Goal: Find specific page/section: Find specific page/section

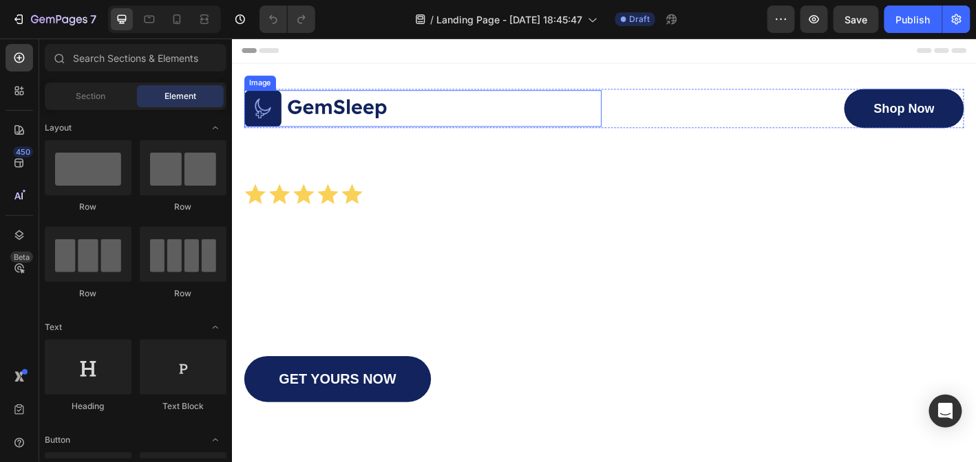
click at [327, 114] on img at bounding box center [324, 116] width 159 height 41
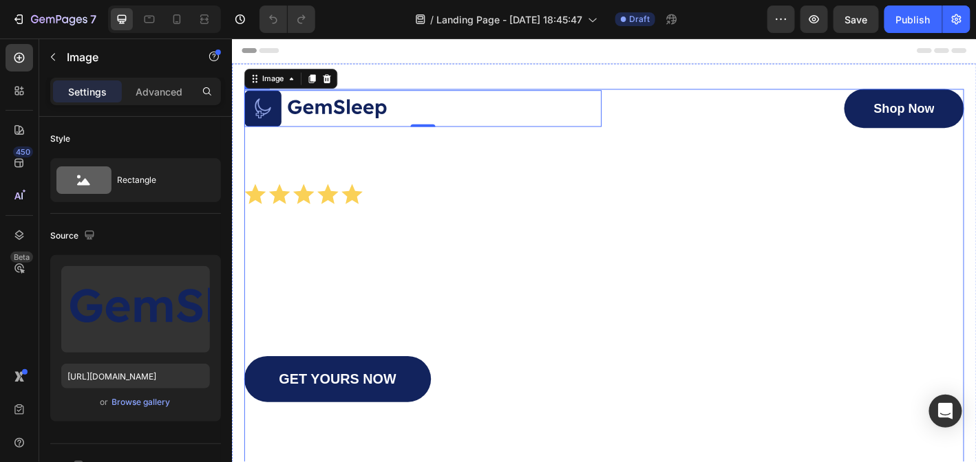
click at [851, 370] on div "Image 0 Shop Now Button Row Icon Icon Icon Icon Icon Icon List 1500+ Happy Cust…" at bounding box center [644, 350] width 798 height 511
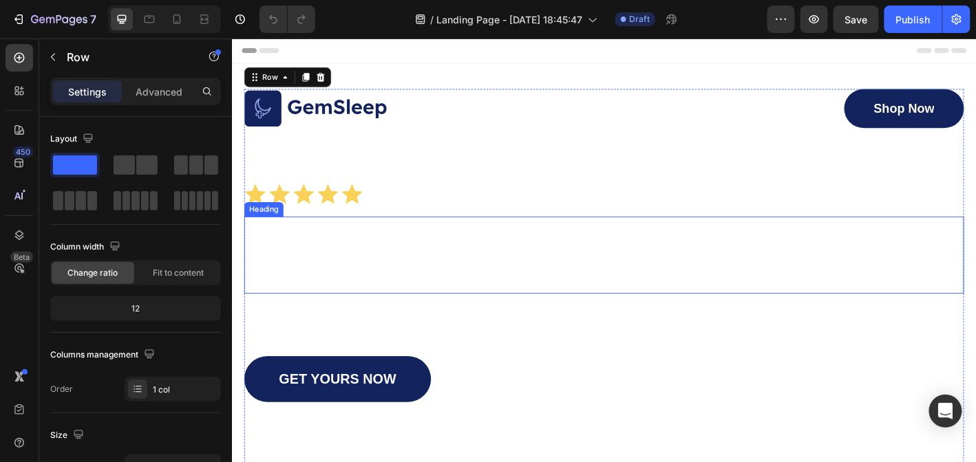
click at [973, 288] on div "Discover Comfort & Support with Our Orthopedic Pillows" at bounding box center [644, 279] width 798 height 85
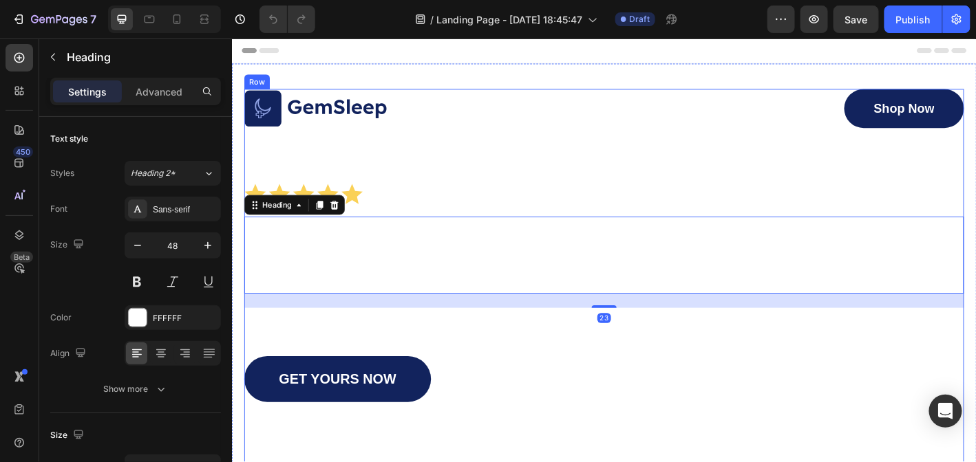
click at [970, 379] on div "Image Shop Now Button Row Icon Icon Icon Icon Icon Icon List 1500+ Happy Custom…" at bounding box center [644, 350] width 798 height 511
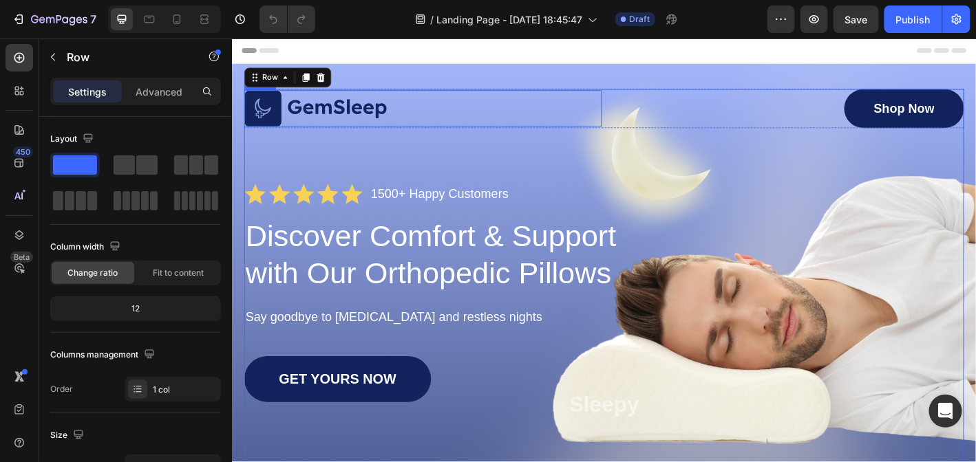
click at [354, 121] on img at bounding box center [324, 116] width 159 height 41
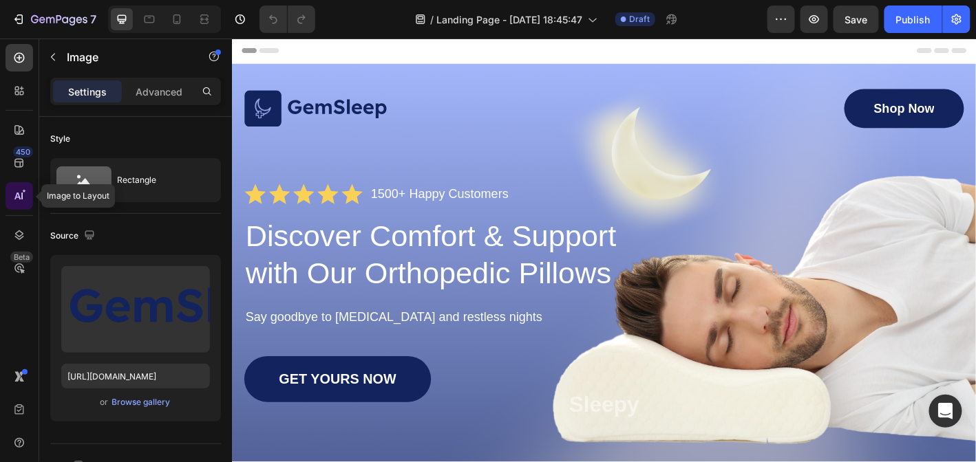
click at [17, 193] on icon at bounding box center [17, 196] width 6 height 7
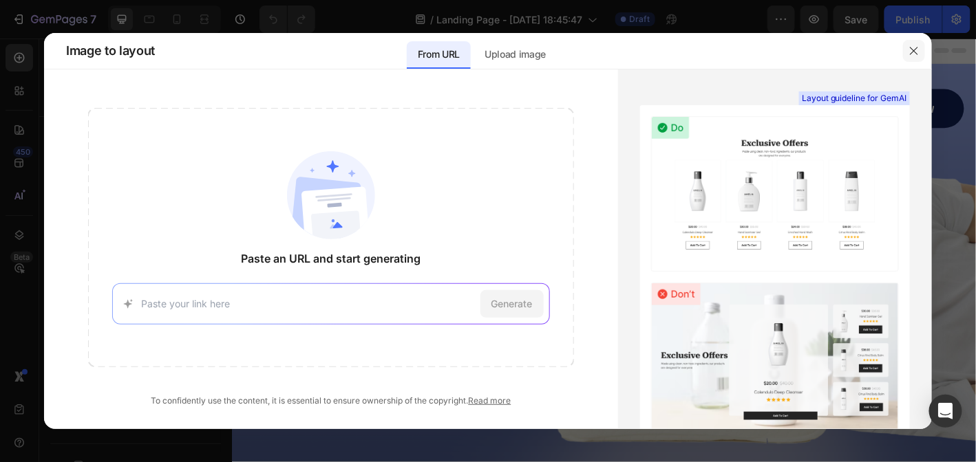
click at [917, 45] on icon "button" at bounding box center [913, 50] width 11 height 11
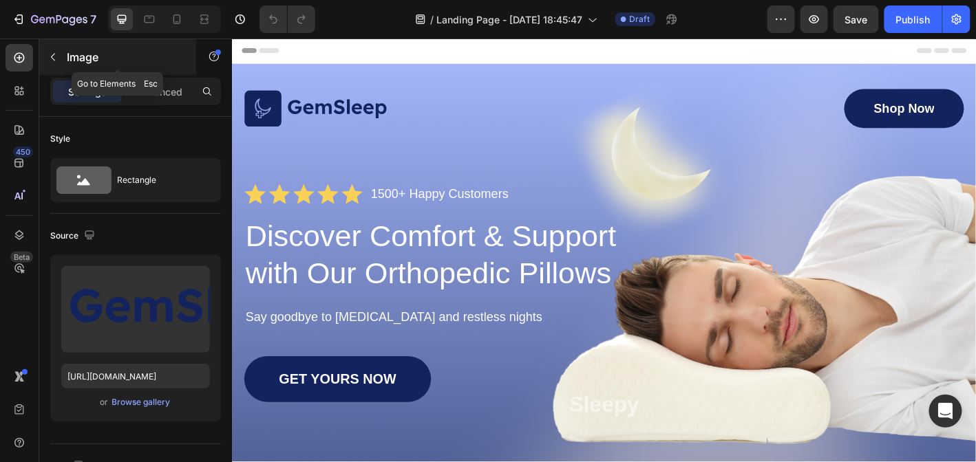
click at [50, 53] on icon "button" at bounding box center [52, 57] width 11 height 11
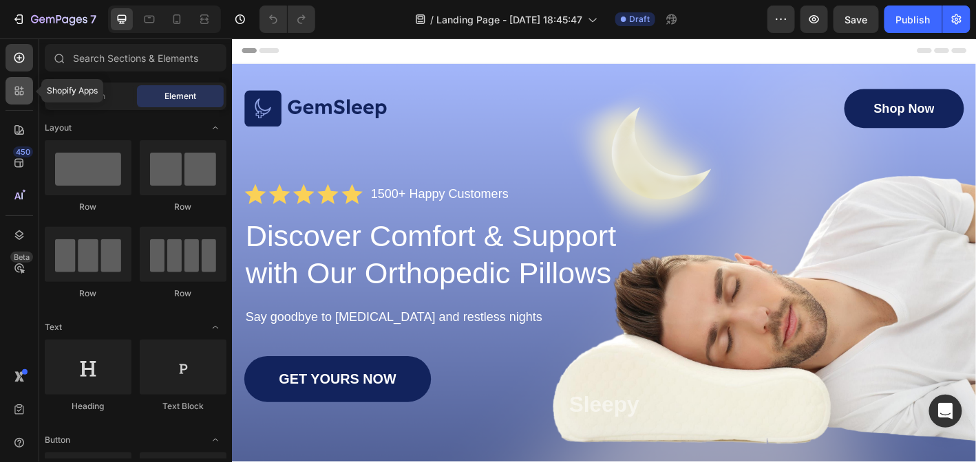
click at [19, 89] on icon at bounding box center [17, 89] width 4 height 4
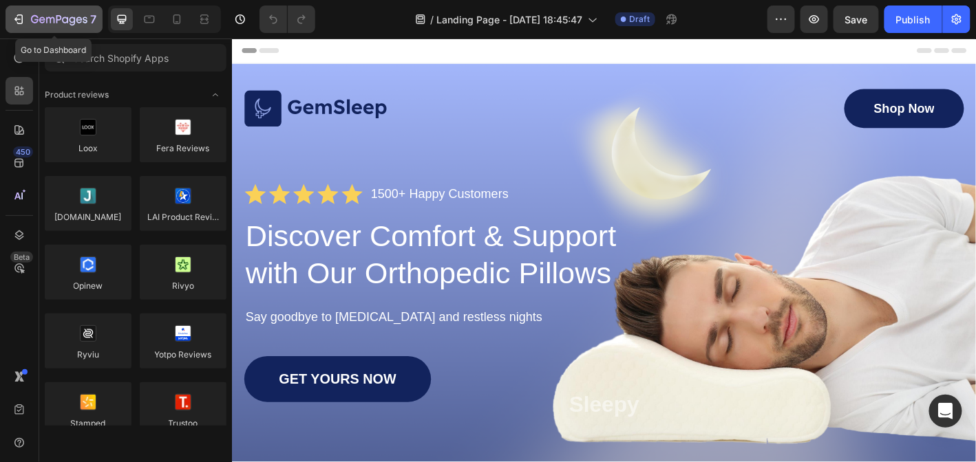
click at [17, 17] on icon "button" at bounding box center [19, 19] width 14 height 14
